Goal: Task Accomplishment & Management: Understand process/instructions

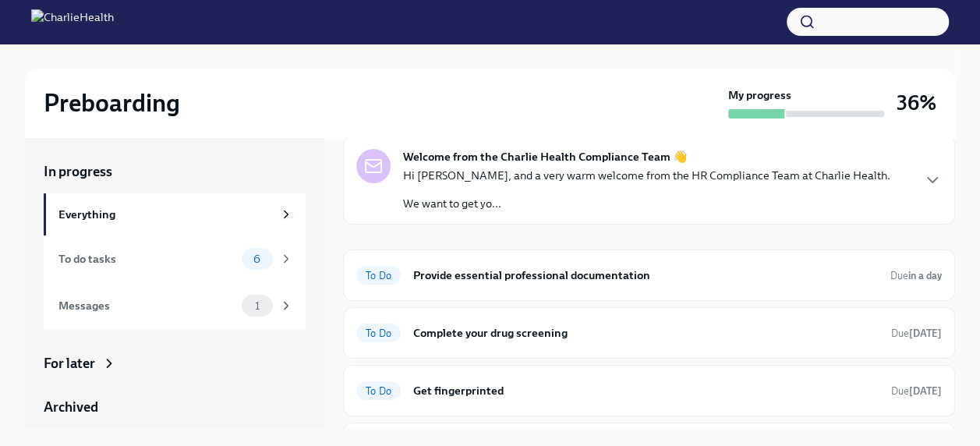
scroll to position [63, 0]
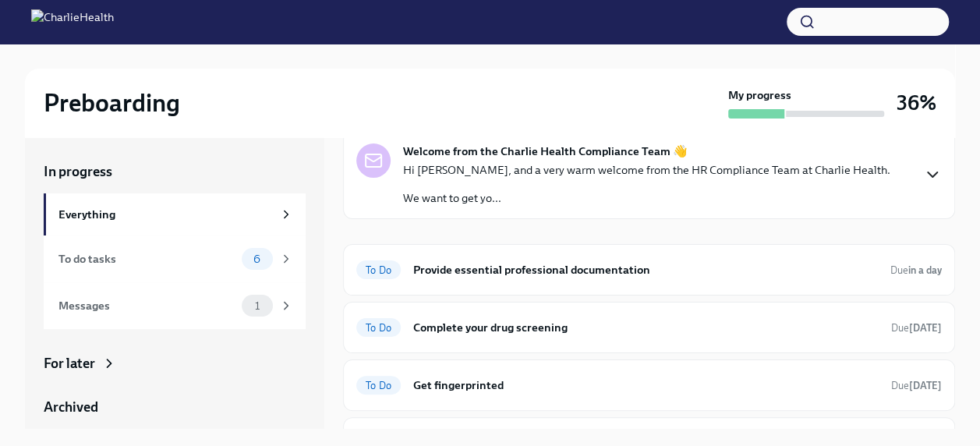
click at [923, 169] on icon "button" at bounding box center [932, 174] width 19 height 19
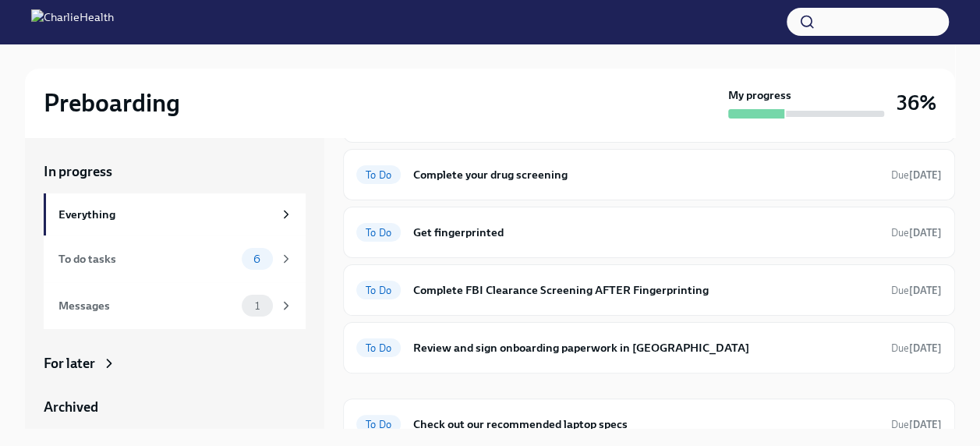
scroll to position [437, 0]
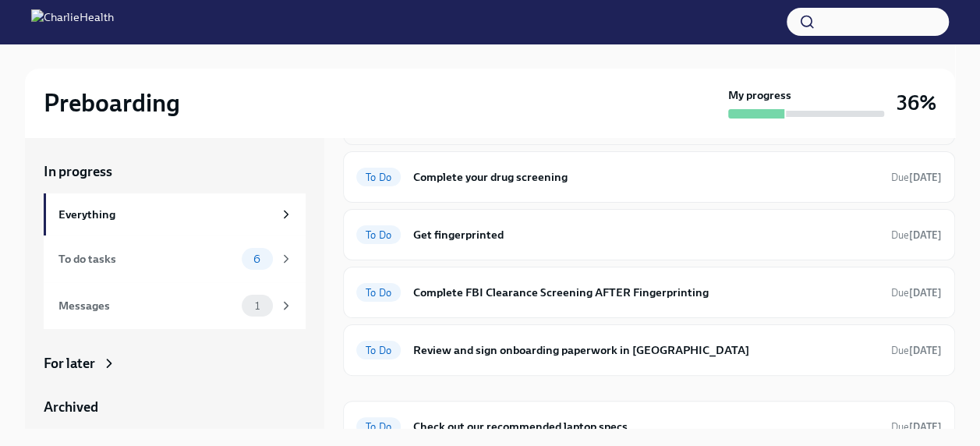
click at [590, 128] on h6 "Provide essential professional documentation" at bounding box center [645, 119] width 465 height 17
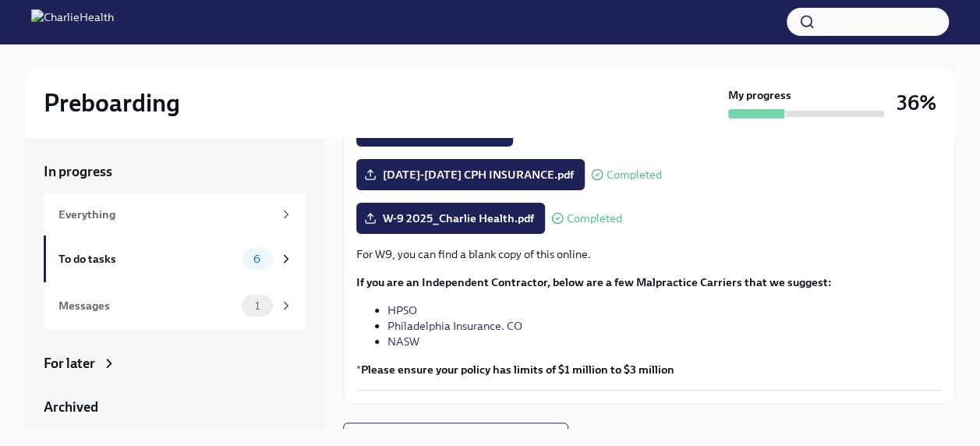
scroll to position [398, 0]
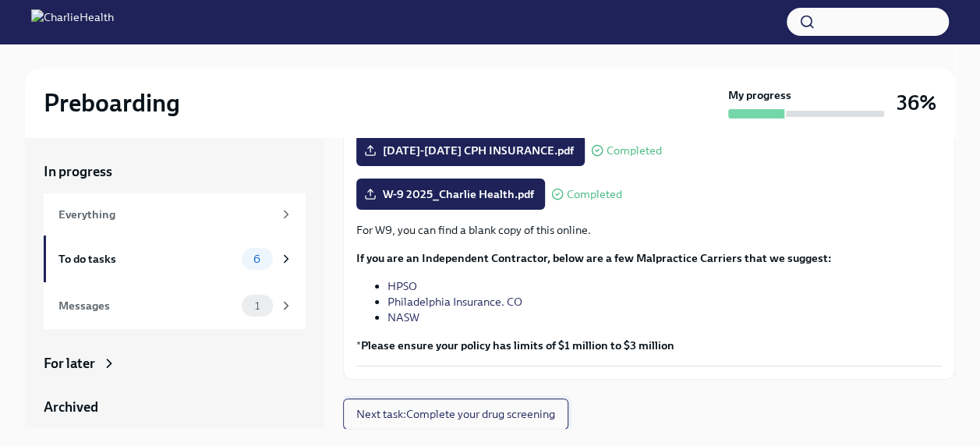
click at [548, 413] on span "Next task : Complete your drug screening" at bounding box center [455, 414] width 199 height 16
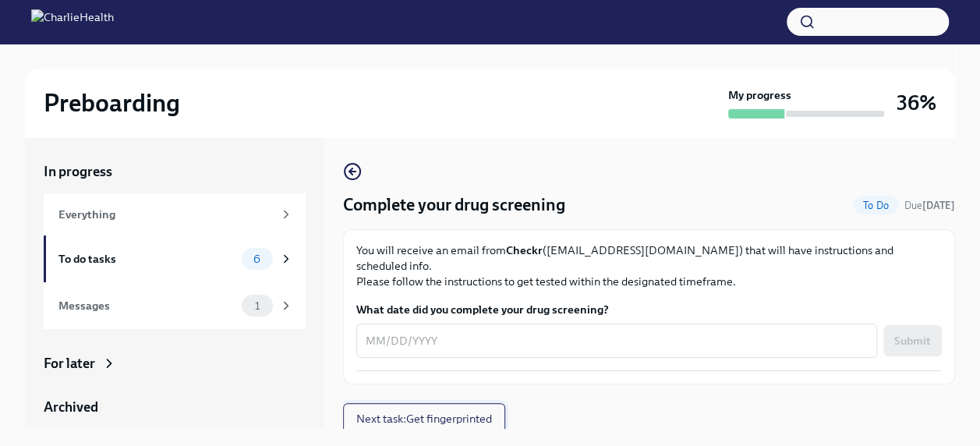
click at [464, 411] on span "Next task : Get fingerprinted" at bounding box center [424, 419] width 136 height 16
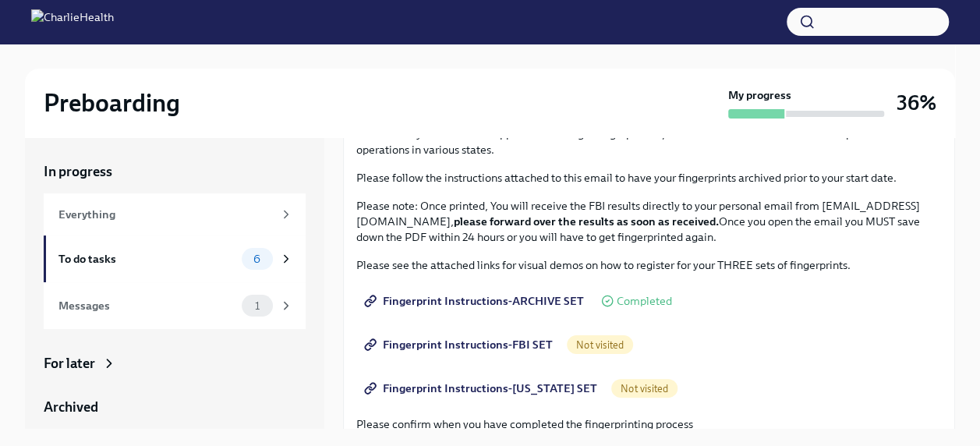
scroll to position [119, 0]
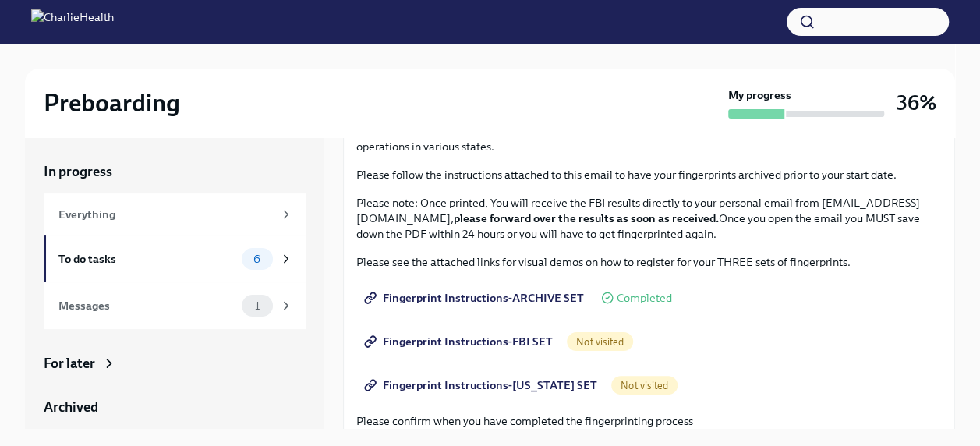
click at [590, 340] on span "Not visited" at bounding box center [600, 342] width 66 height 12
click at [512, 336] on span "Fingerprint Instructions-FBI SET" at bounding box center [460, 342] width 186 height 16
